Goal: Find specific page/section: Find specific page/section

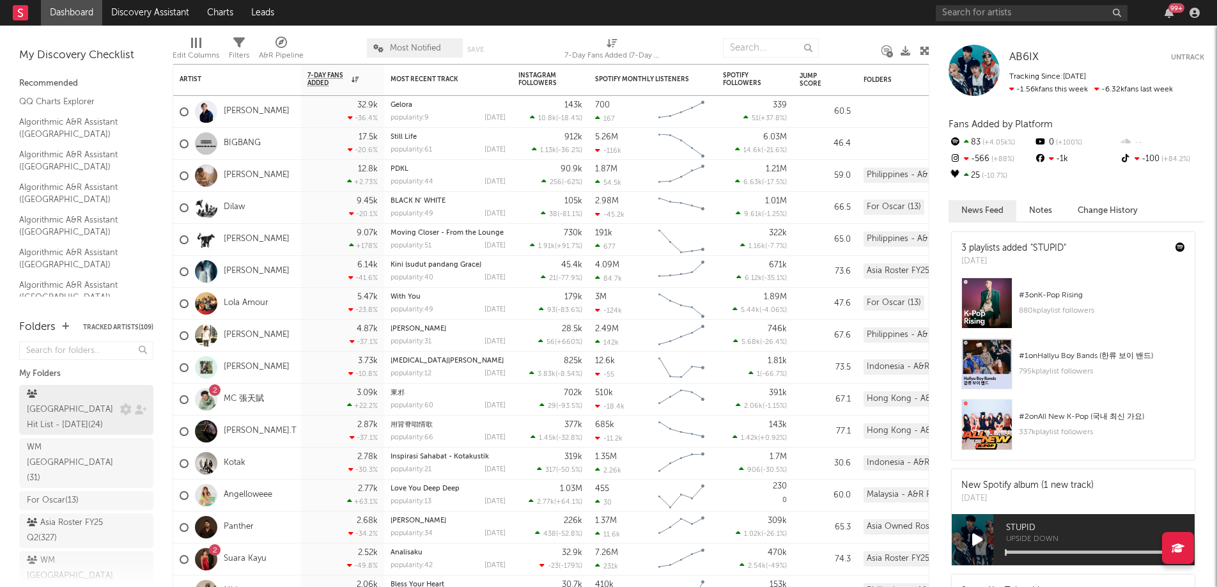
click at [66, 399] on div "[GEOGRAPHIC_DATA] Hit List - [DATE] ( 24 )" at bounding box center [72, 410] width 90 height 46
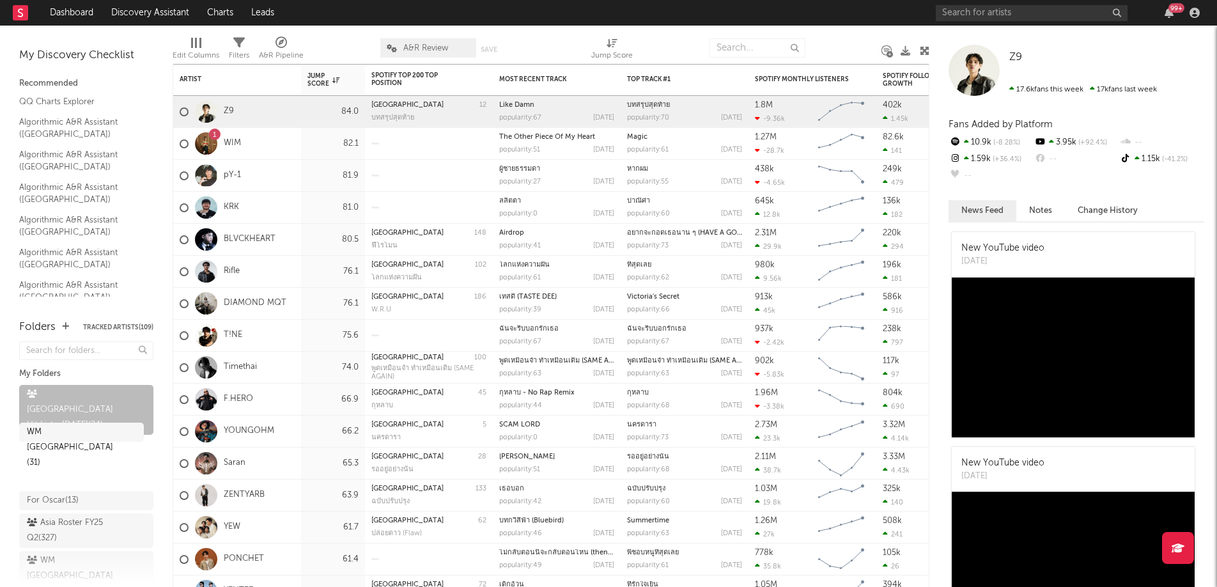
click at [74, 438] on div "WM [GEOGRAPHIC_DATA] ( 31 )" at bounding box center [86, 463] width 134 height 50
click at [72, 493] on div "For Oscar ( 13 )" at bounding box center [53, 500] width 52 height 15
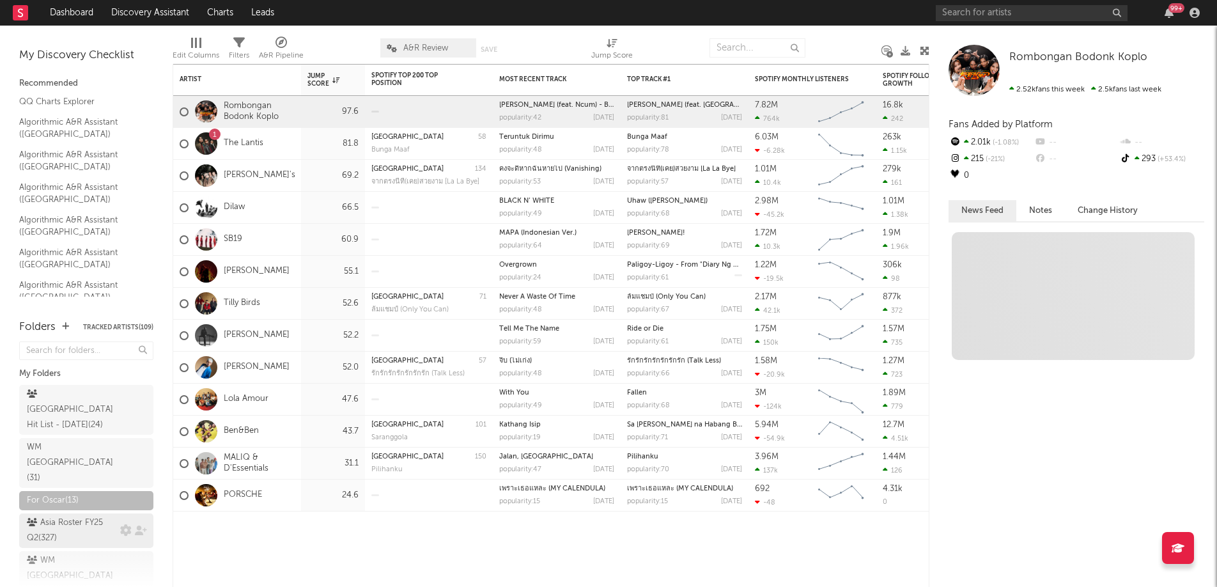
click at [77, 515] on div "Asia Roster FY25 Q2 ( 327 )" at bounding box center [72, 530] width 90 height 31
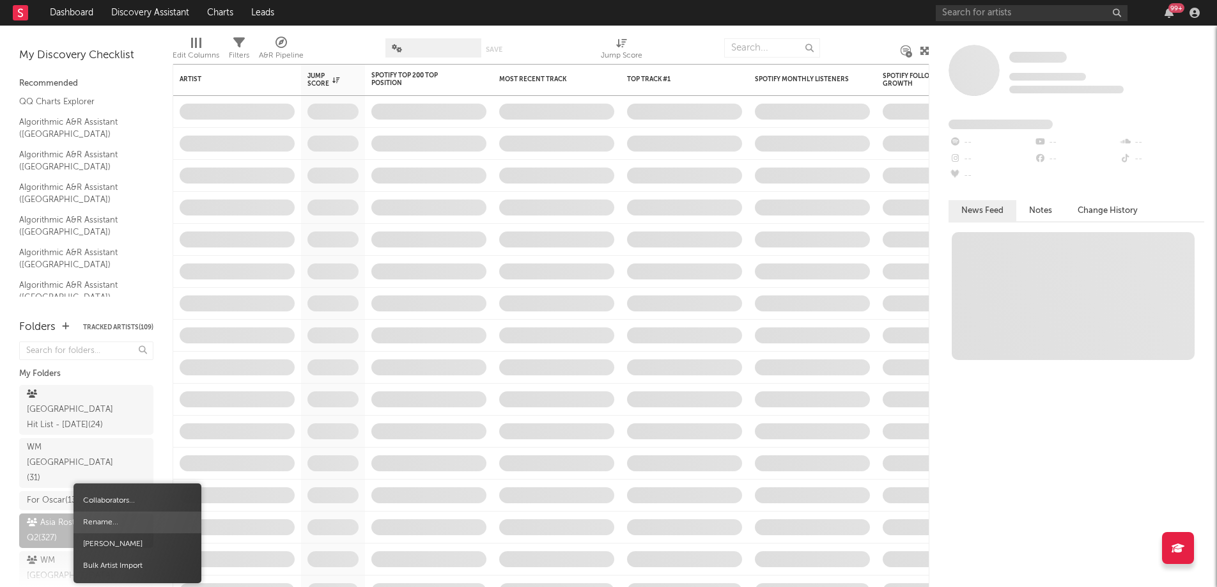
click at [141, 520] on span "Rename..." at bounding box center [138, 522] width 128 height 22
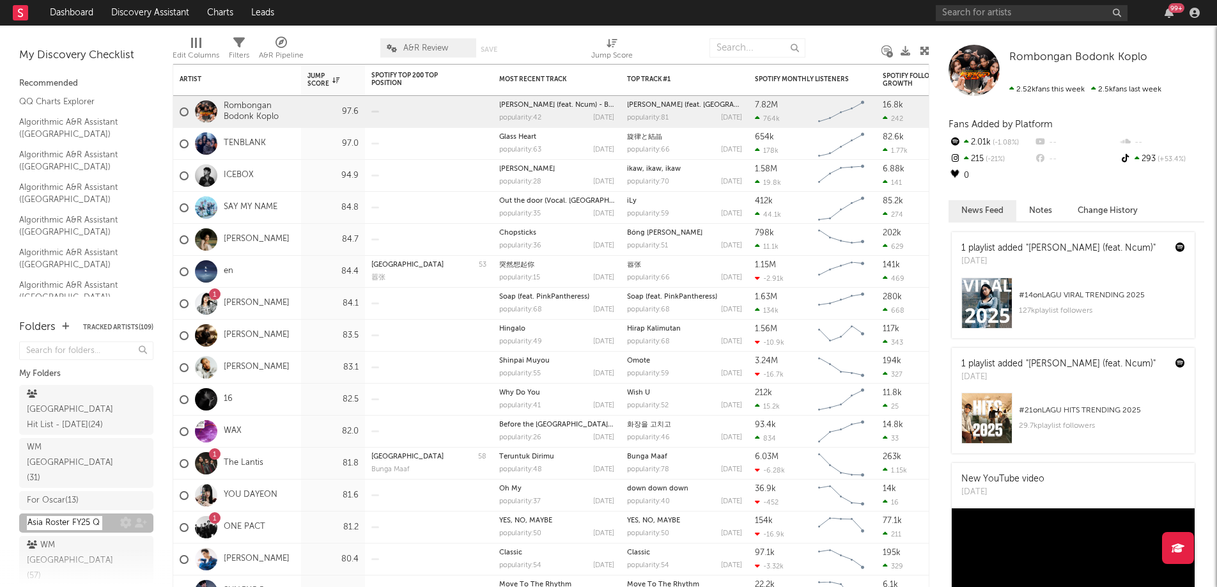
type input "Asia Roster FY25 Q3"
click at [417, 50] on span "A&R Review" at bounding box center [425, 48] width 45 height 8
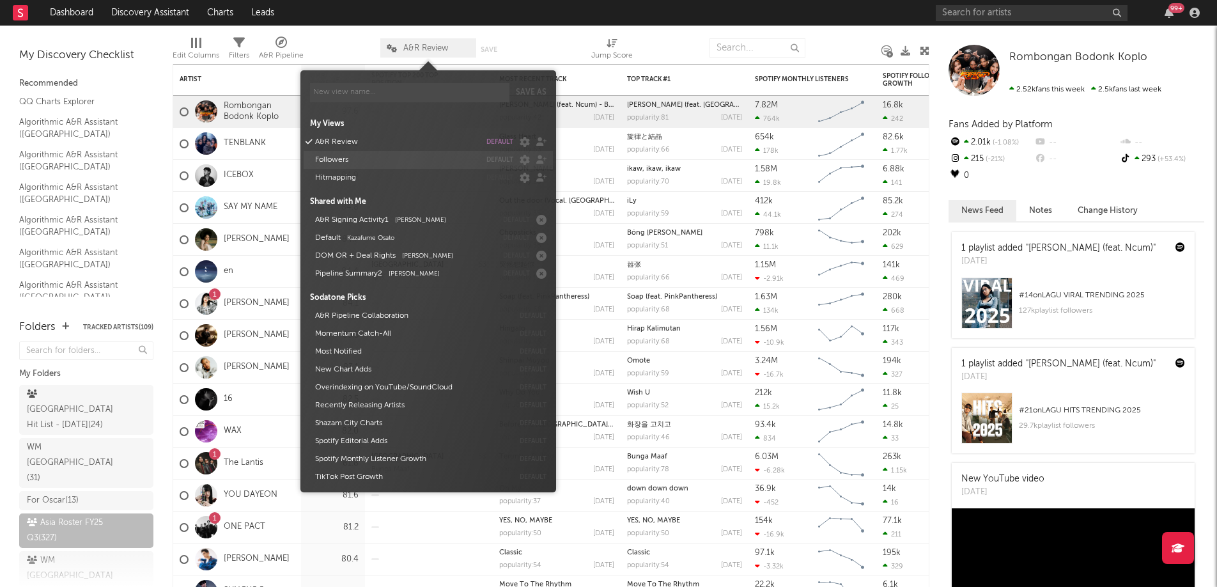
click at [350, 162] on button "Followers" at bounding box center [395, 160] width 169 height 18
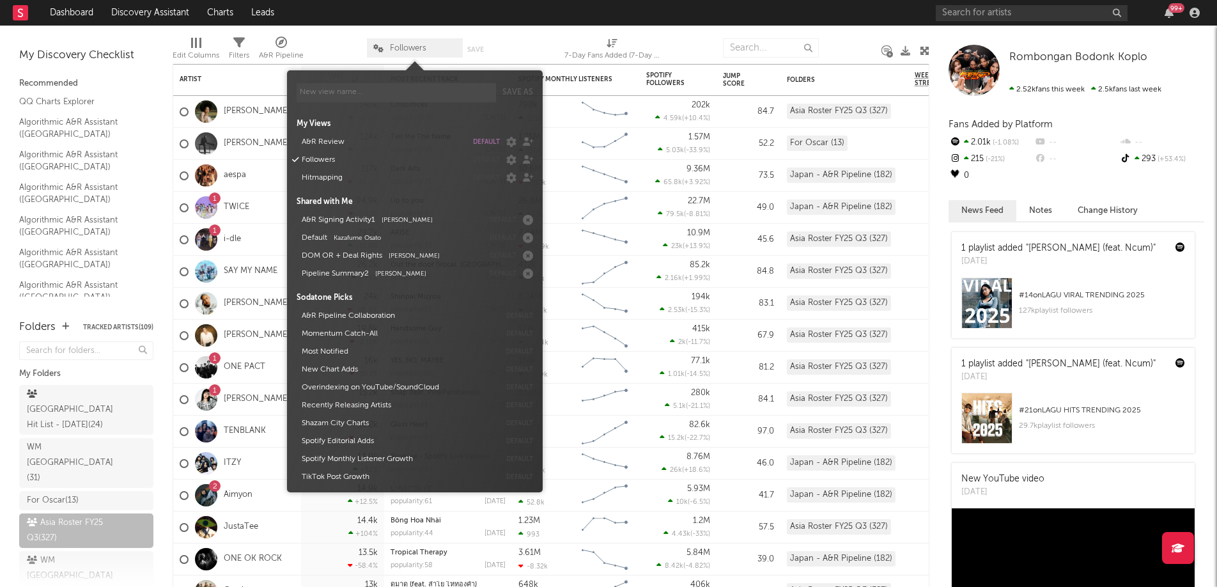
click at [580, 201] on rect "Chart title" at bounding box center [605, 208] width 58 height 32
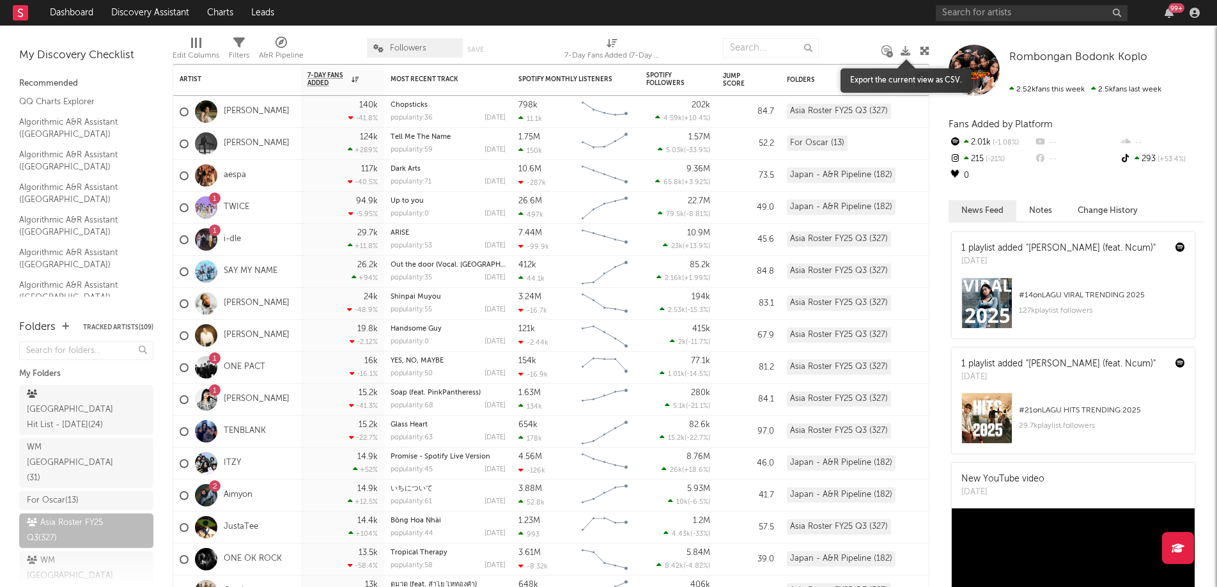
click at [906, 50] on icon at bounding box center [906, 51] width 10 height 10
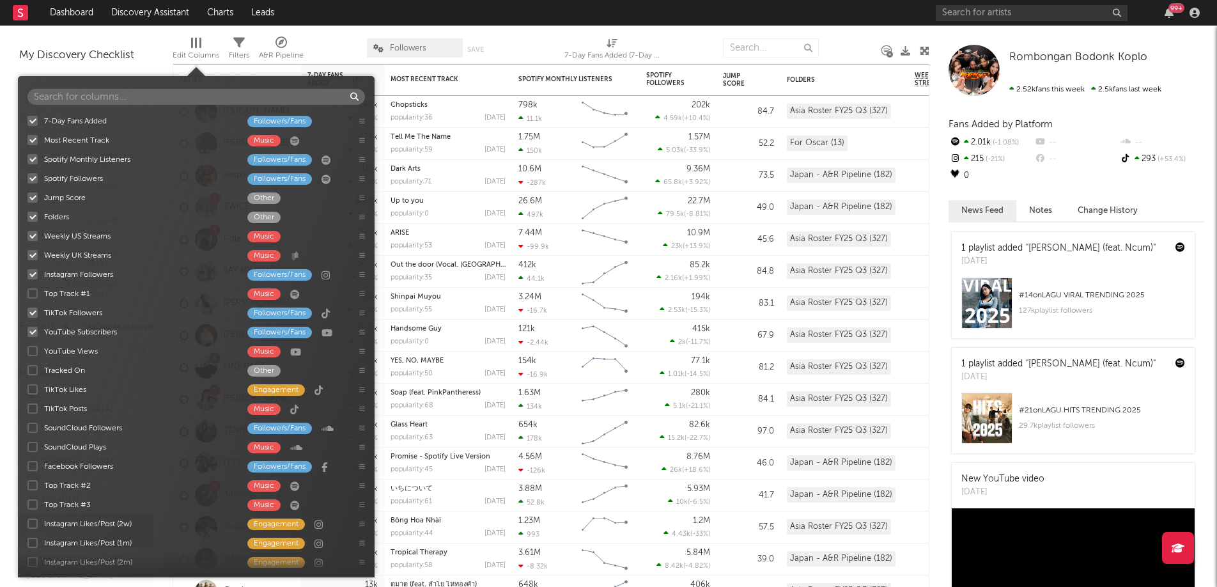
click at [185, 52] on div "Edit Columns" at bounding box center [196, 55] width 47 height 15
click at [130, 95] on input "text" at bounding box center [196, 97] width 338 height 16
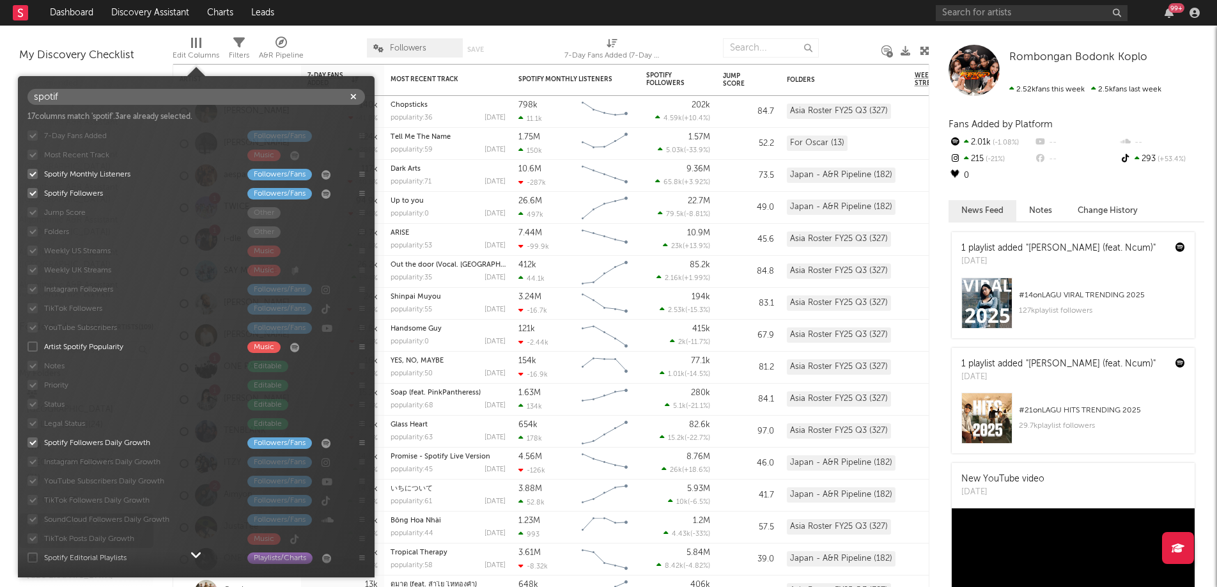
type input "spotify"
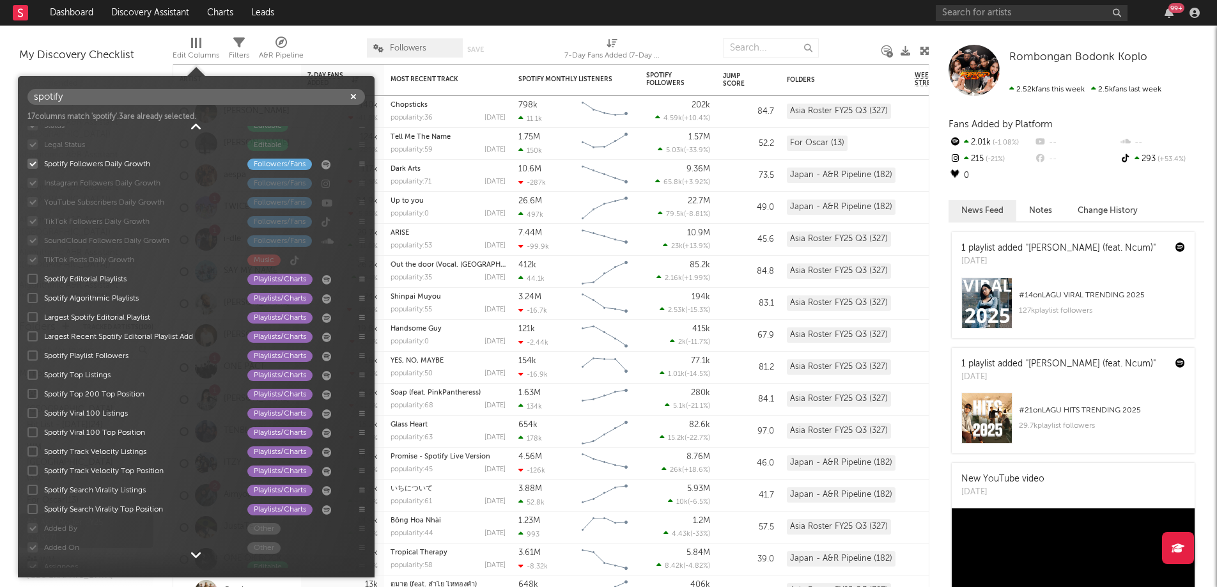
scroll to position [293, 0]
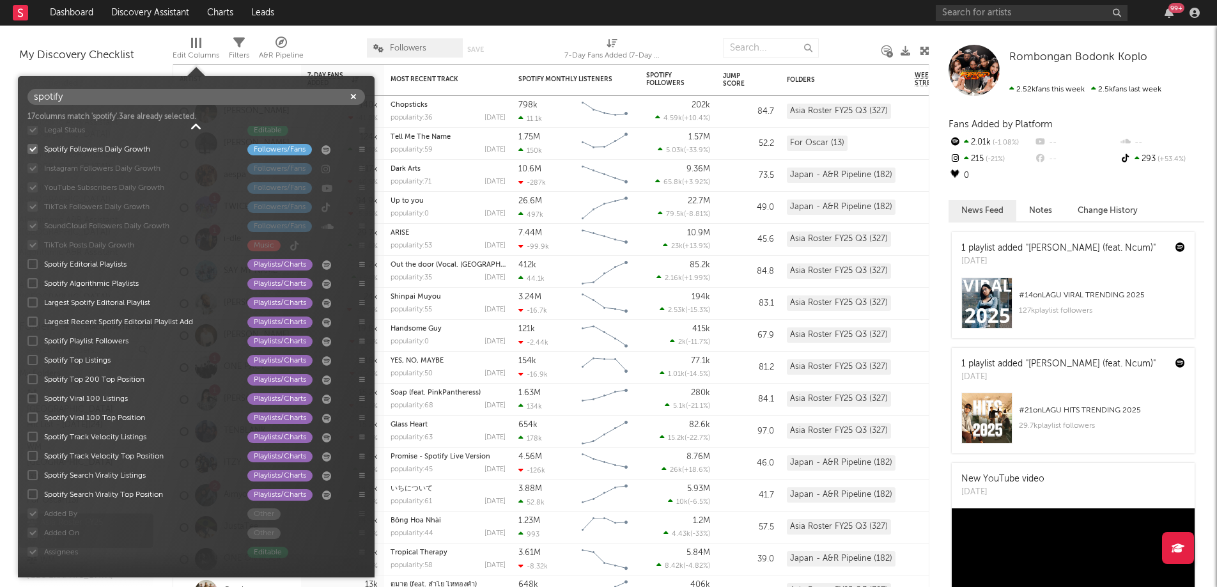
click at [356, 98] on icon "button" at bounding box center [353, 97] width 6 height 8
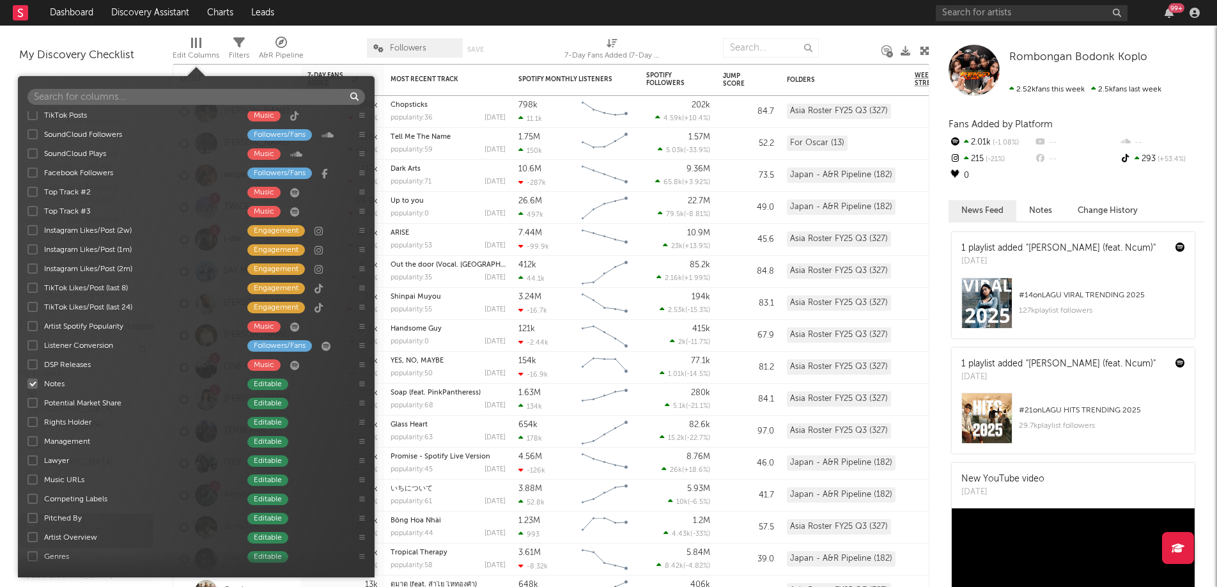
scroll to position [811, 0]
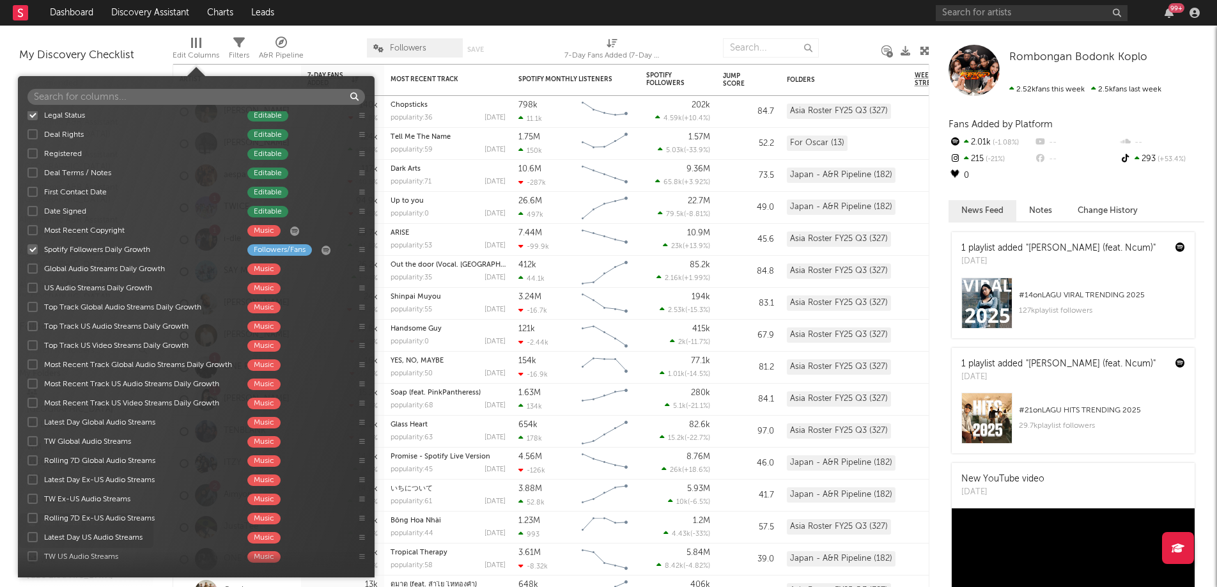
click at [537, 45] on div at bounding box center [533, 48] width 44 height 32
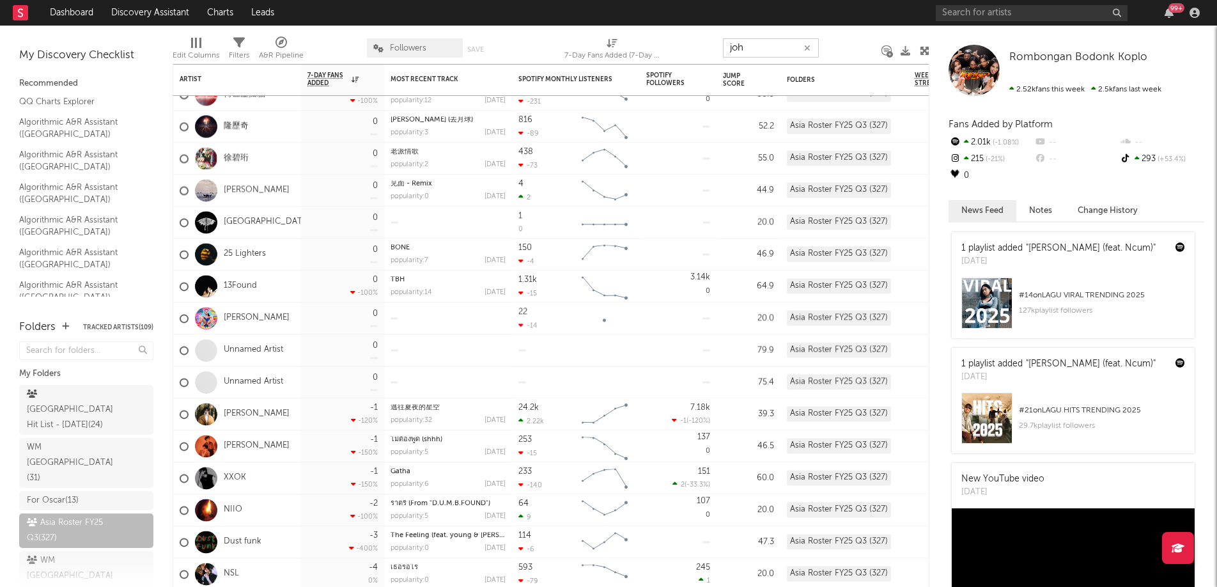
type input "[PERSON_NAME]"
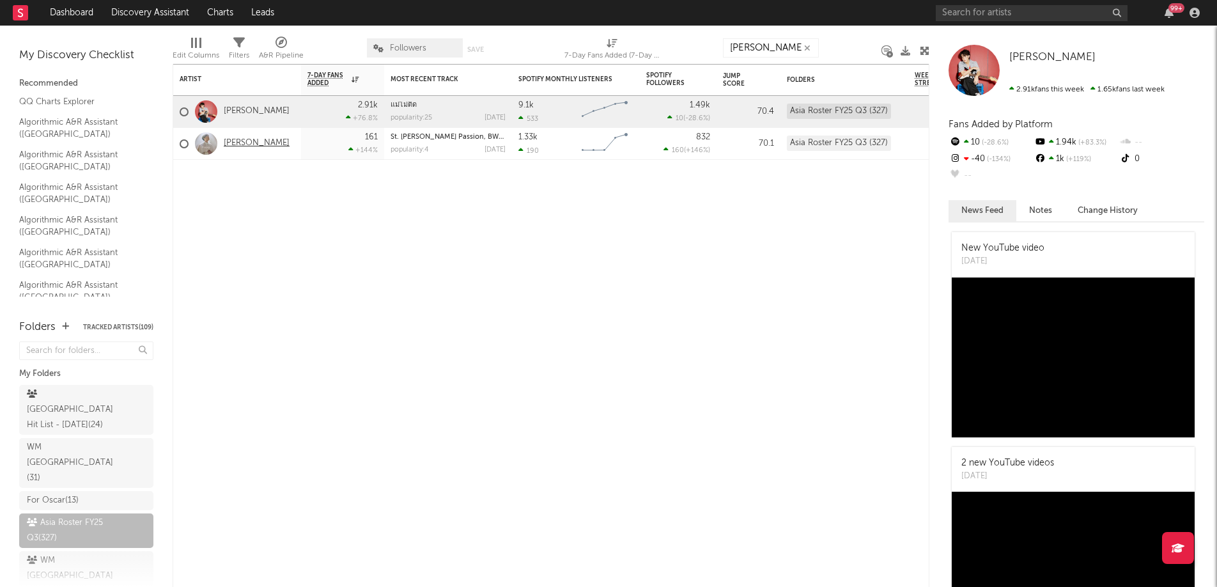
click at [245, 145] on link "[PERSON_NAME]" at bounding box center [257, 143] width 66 height 11
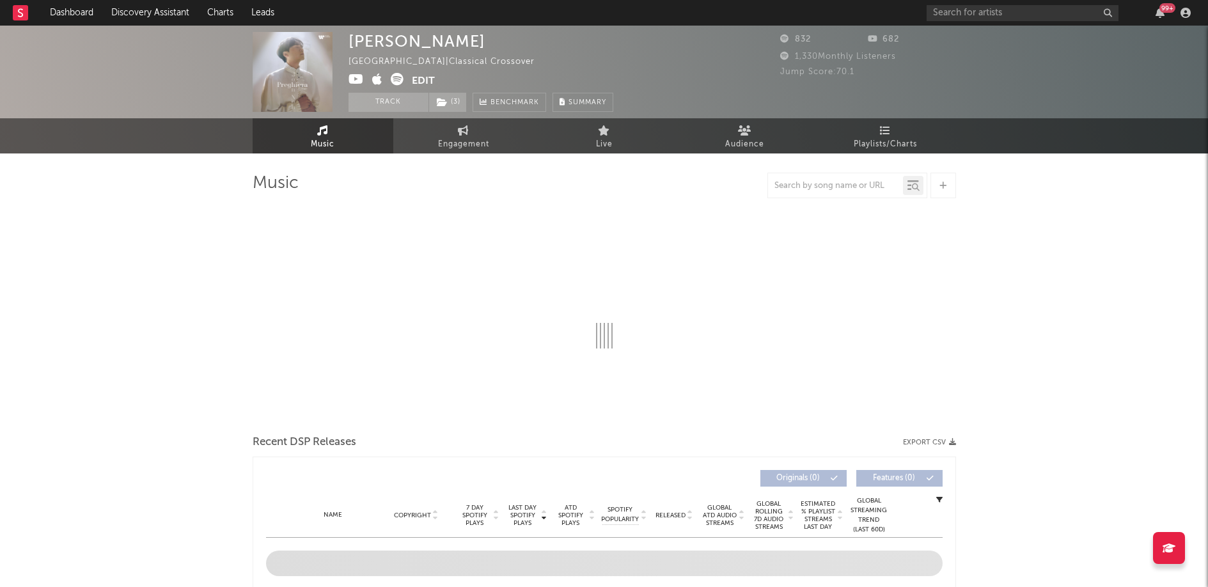
select select "6m"
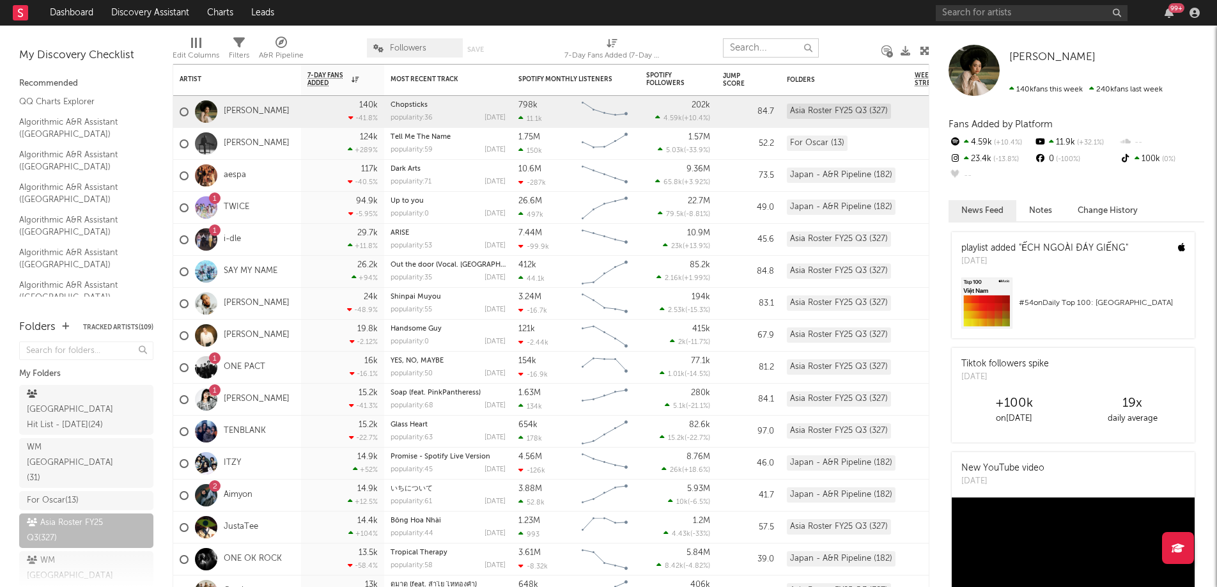
paste input "[PERSON_NAME]"
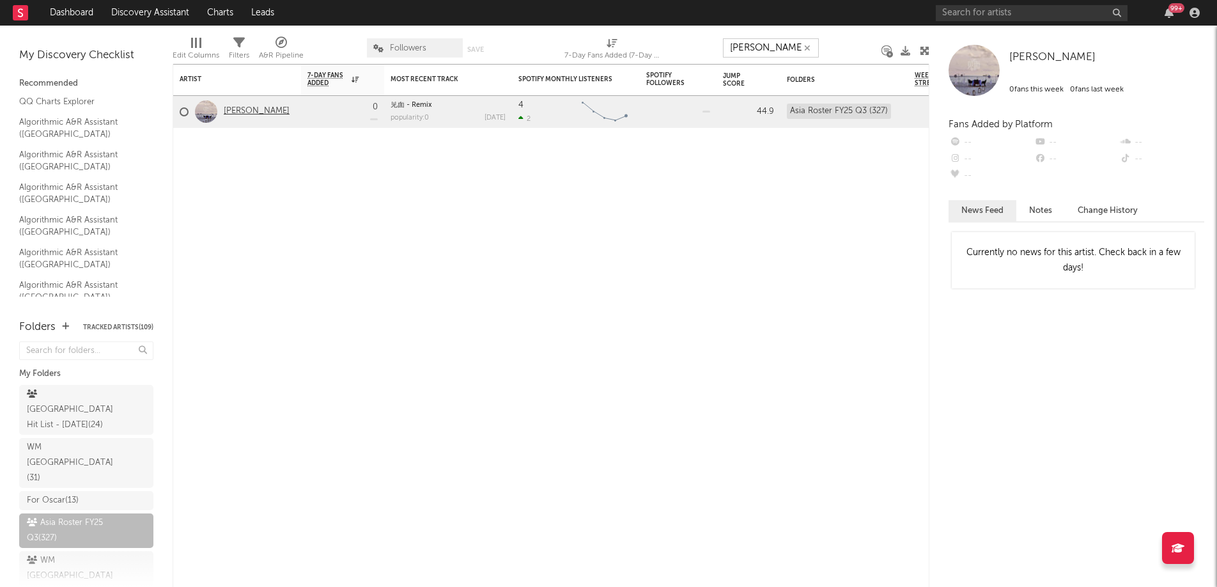
type input "[PERSON_NAME]"
click at [237, 112] on link "[PERSON_NAME]" at bounding box center [257, 111] width 66 height 11
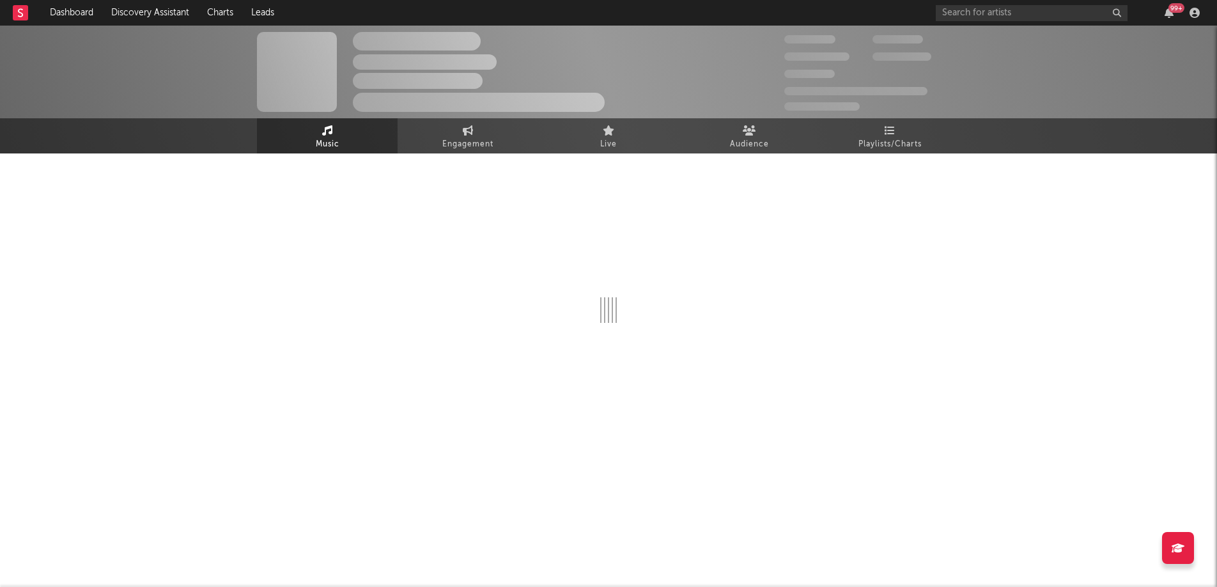
select select "1w"
